Goal: Transaction & Acquisition: Purchase product/service

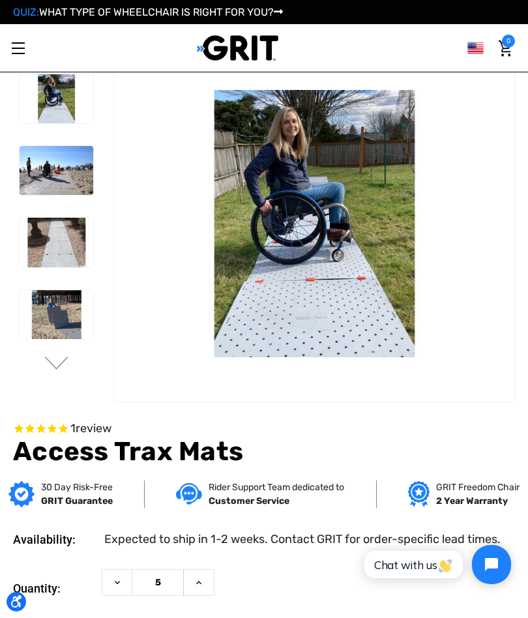
click at [50, 228] on img at bounding box center [57, 242] width 74 height 49
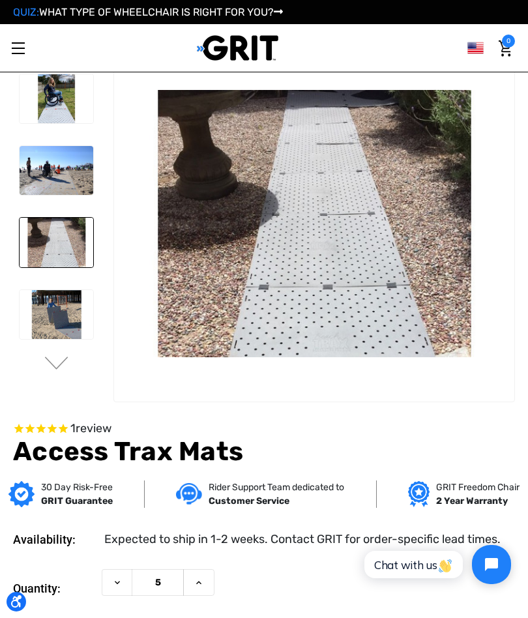
click at [204, 575] on button "Increase Quantity of Access Trax Mats" at bounding box center [198, 582] width 31 height 27
click at [205, 583] on button "Increase Quantity of Access Trax Mats" at bounding box center [198, 582] width 31 height 27
click at [197, 583] on icon at bounding box center [199, 582] width 10 height 10
click at [210, 581] on button "Increase Quantity of Access Trax Mats" at bounding box center [198, 582] width 31 height 27
click at [205, 580] on button "Increase Quantity of Access Trax Mats" at bounding box center [198, 582] width 31 height 27
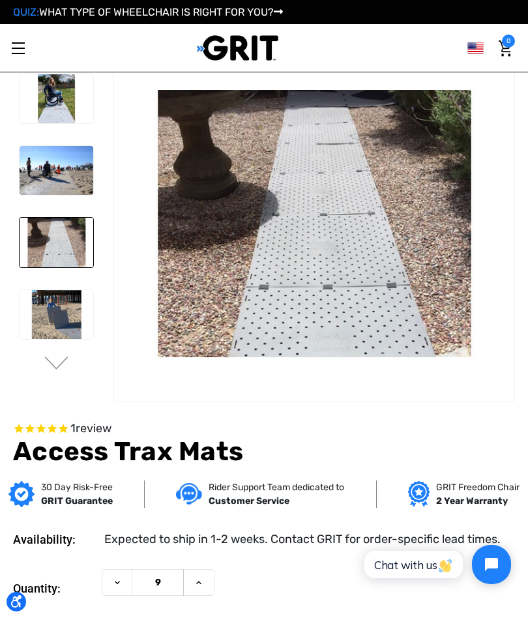
type input "10"
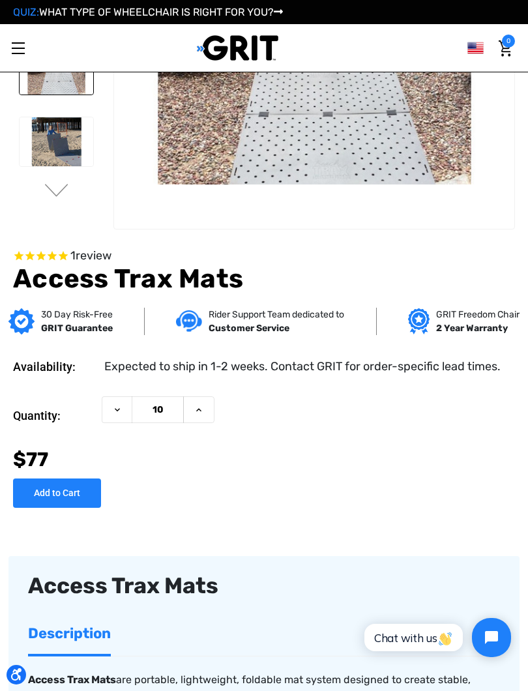
scroll to position [181, 0]
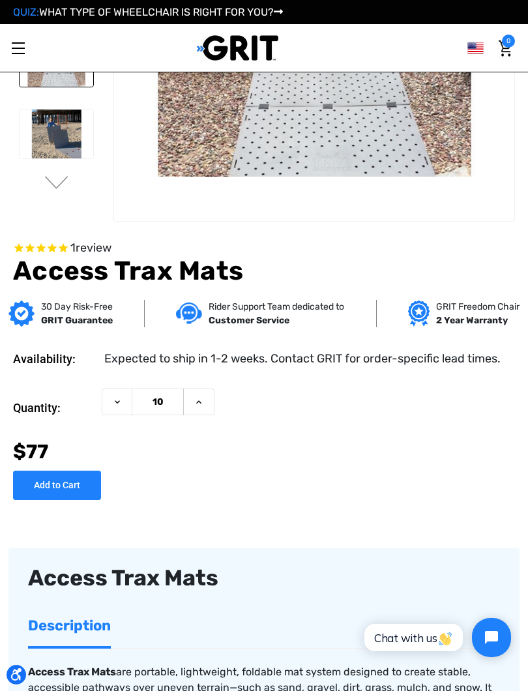
click at [63, 489] on input "Add to Cart" at bounding box center [57, 485] width 88 height 29
type input "Add to Cart"
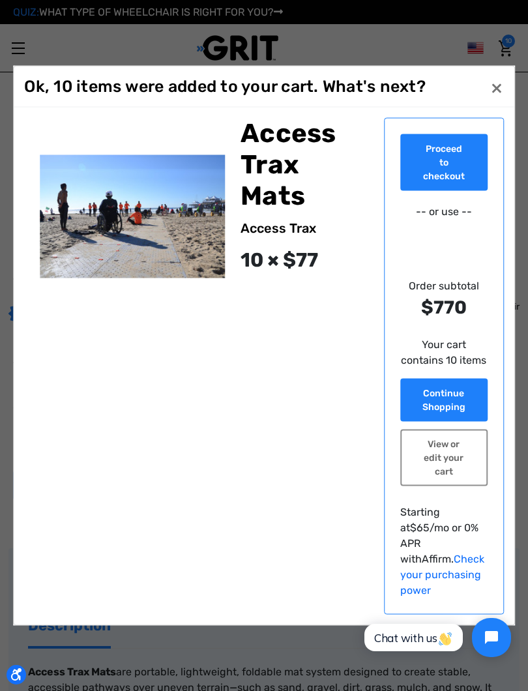
click at [484, 114] on div "Close × Ok, 10 items were added to your cart. What's next? Proceed to checkout …" at bounding box center [264, 346] width 502 height 560
click at [492, 99] on span "×" at bounding box center [497, 86] width 12 height 25
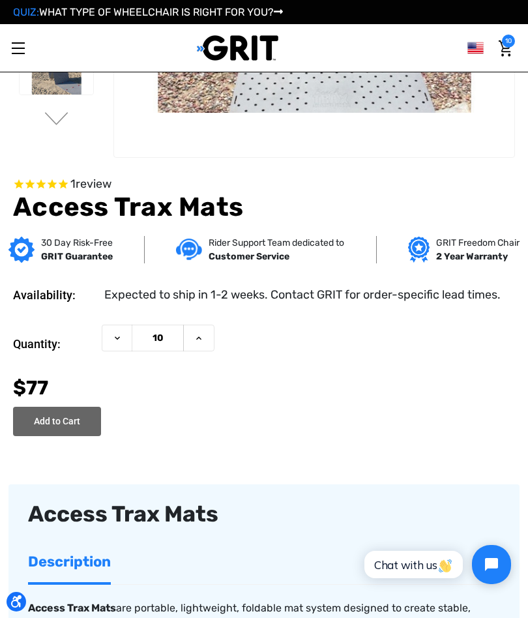
scroll to position [244, 0]
